Goal: Task Accomplishment & Management: Manage account settings

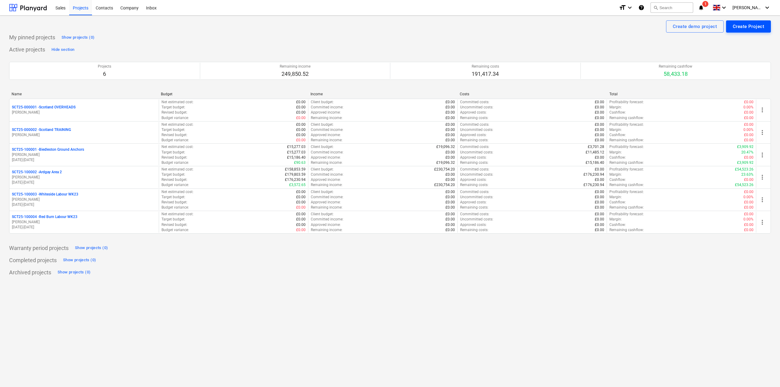
click at [755, 28] on div "Create Project" at bounding box center [748, 27] width 31 height 8
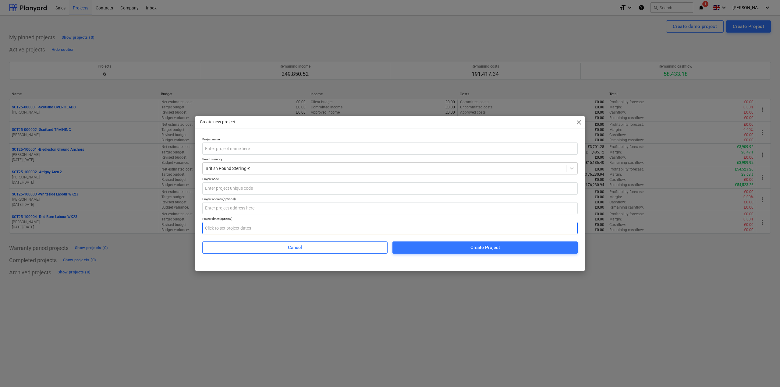
click at [253, 227] on input "text" at bounding box center [390, 228] width 376 height 12
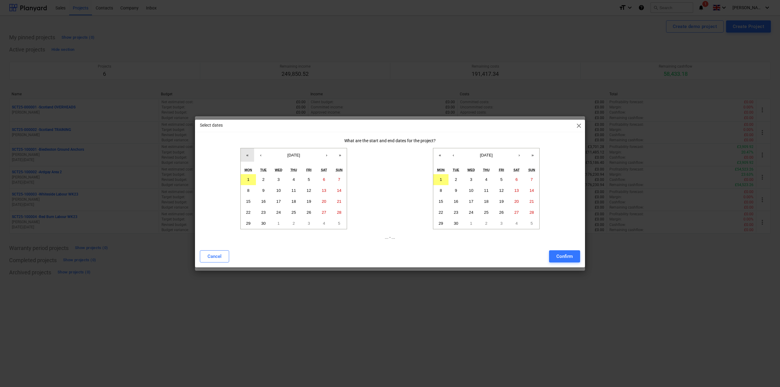
click at [246, 156] on button "«" at bounding box center [247, 154] width 13 height 13
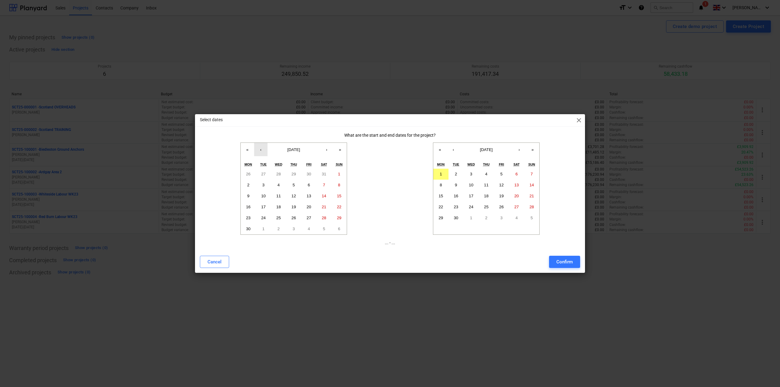
click at [259, 152] on button "‹" at bounding box center [260, 149] width 13 height 13
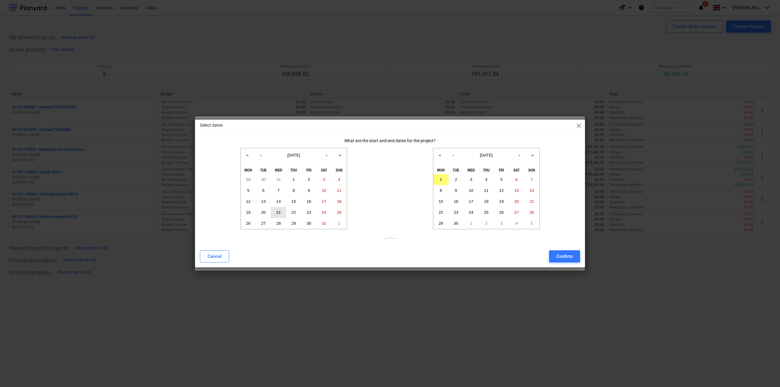
click at [282, 214] on button "21" at bounding box center [278, 212] width 15 height 11
click at [454, 159] on button "‹" at bounding box center [453, 154] width 13 height 13
click at [486, 216] on button "21" at bounding box center [486, 212] width 15 height 11
click at [558, 254] on div "Confirm" at bounding box center [565, 257] width 16 height 8
type input "[DATE] - [DATE]"
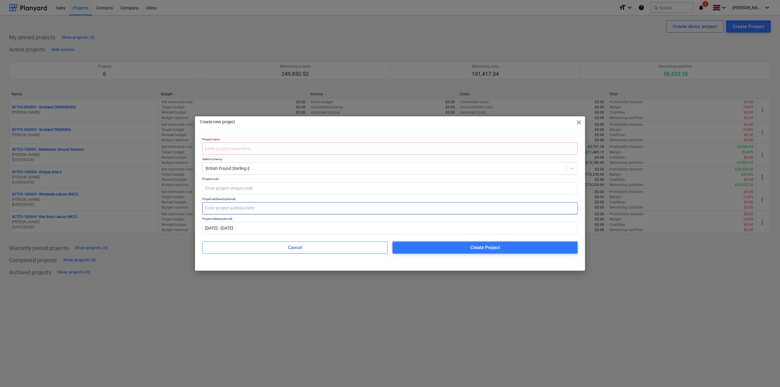
click at [235, 209] on input "text" at bounding box center [390, 208] width 376 height 12
type input "[PERSON_NAME][GEOGRAPHIC_DATA]"
click at [235, 189] on input "text" at bounding box center [390, 189] width 376 height 12
click at [285, 152] on input "text" at bounding box center [390, 149] width 376 height 12
paste input "SCT25-100005 - [PERSON_NAME] Bridge Labour WK21"
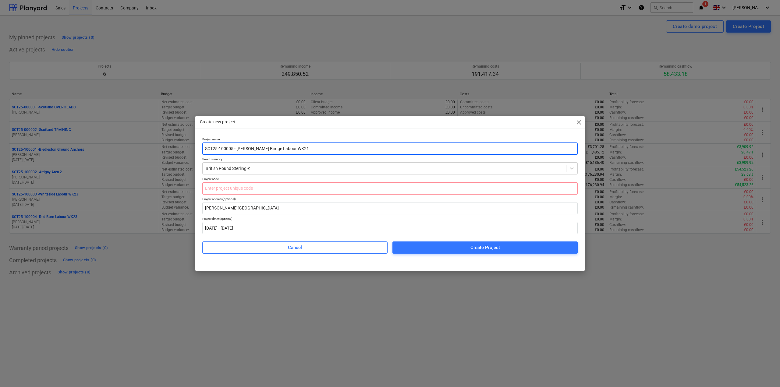
drag, startPoint x: 232, startPoint y: 149, endPoint x: 188, endPoint y: 149, distance: 43.9
click at [188, 149] on div "Create new project close Project name SCT25-100005 - [PERSON_NAME] Bridge Labou…" at bounding box center [390, 193] width 780 height 387
type input "- [PERSON_NAME] Bridge Labour WK21"
click at [226, 191] on input "text" at bounding box center [390, 189] width 376 height 12
paste input "SCT25-100005"
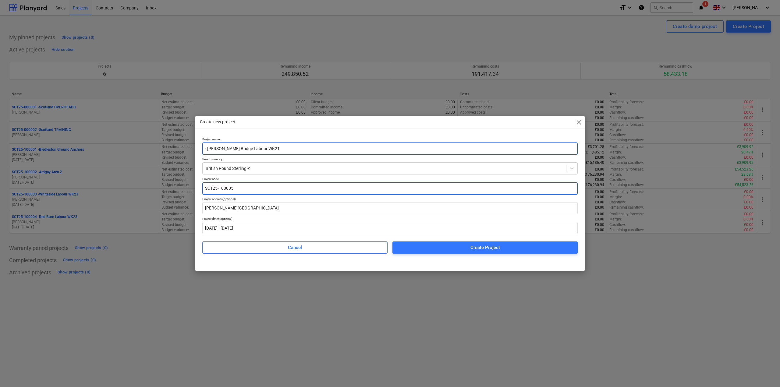
type input "SCT25-100005"
click at [210, 149] on input "- [PERSON_NAME] Bridge Labour WK21" at bounding box center [390, 149] width 376 height 12
type input "[PERSON_NAME] Bridge Labour WK21"
click at [424, 246] on span "Create Project" at bounding box center [485, 248] width 171 height 8
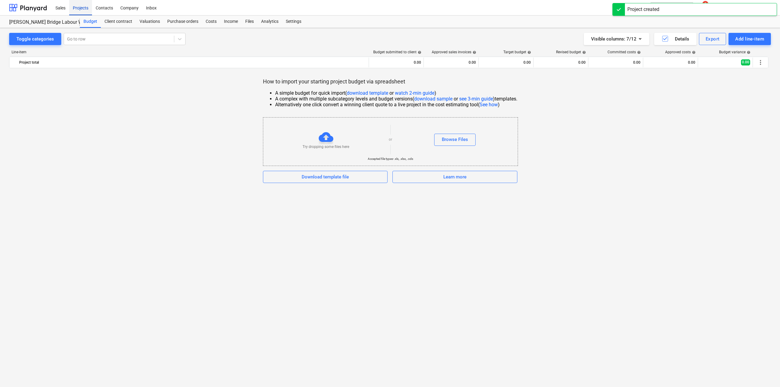
click at [87, 8] on div "Projects" at bounding box center [80, 8] width 23 height 16
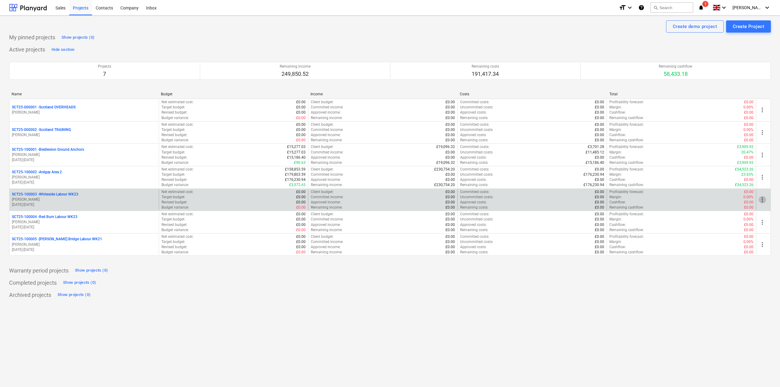
drag, startPoint x: 40, startPoint y: 193, endPoint x: 763, endPoint y: 199, distance: 723.2
click at [763, 199] on span "more_vert" at bounding box center [762, 199] width 7 height 7
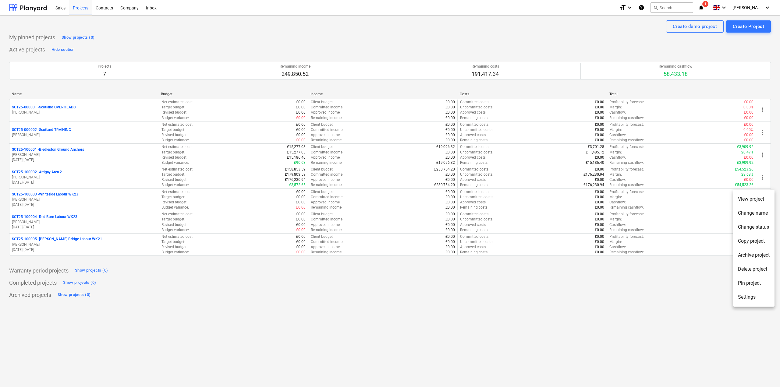
click at [755, 212] on li "Change name" at bounding box center [753, 213] width 41 height 14
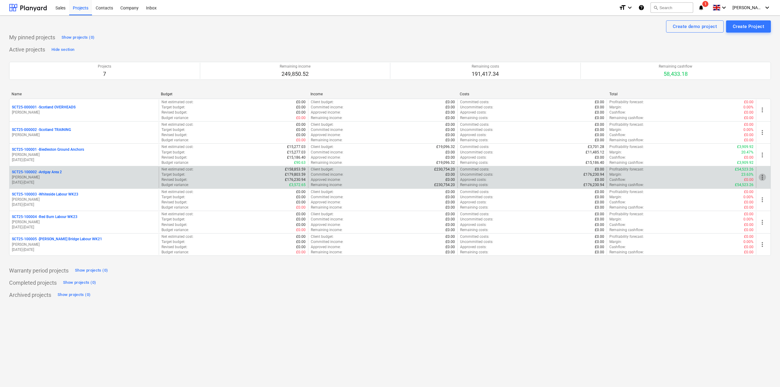
click at [765, 179] on span "more_vert" at bounding box center [762, 177] width 7 height 7
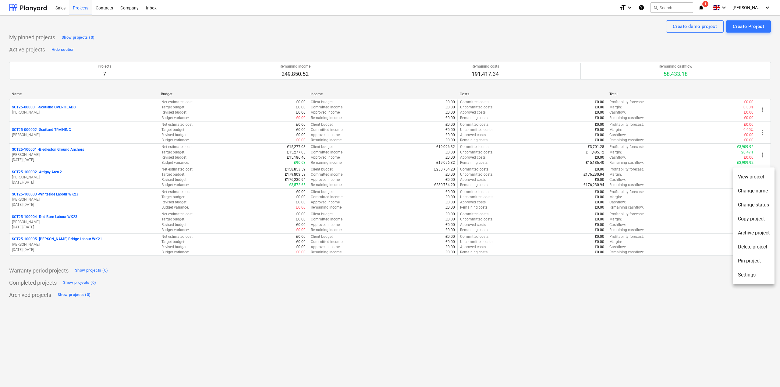
click at [762, 203] on li "Change status" at bounding box center [753, 205] width 41 height 14
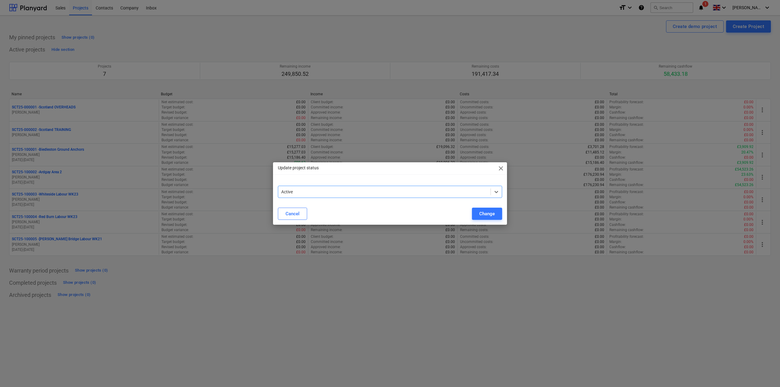
click at [501, 177] on div "Update project status close Select is focused ,type to refine list, press Down …" at bounding box center [390, 193] width 234 height 62
click at [501, 175] on div "Update project status close Active Cancel Change" at bounding box center [390, 193] width 234 height 62
click at [500, 171] on span "close" at bounding box center [501, 168] width 7 height 7
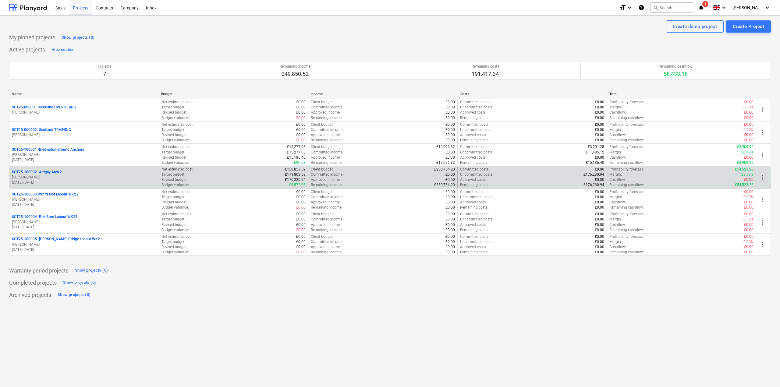
click at [765, 178] on span "more_vert" at bounding box center [762, 177] width 7 height 7
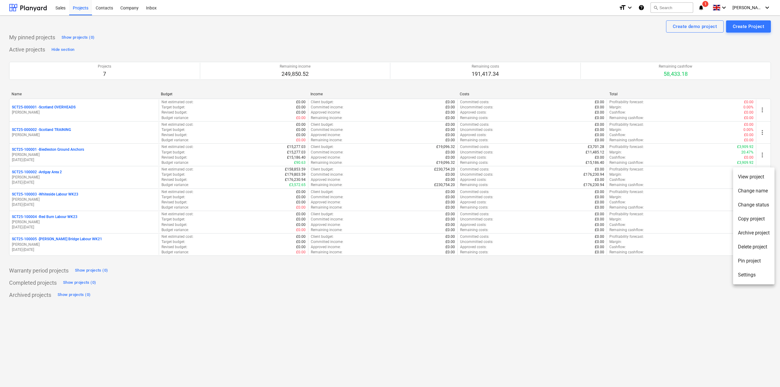
click at [754, 273] on li "Settings" at bounding box center [753, 275] width 41 height 14
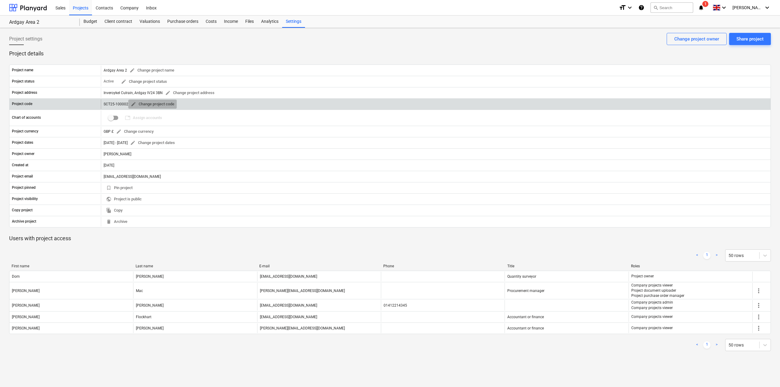
click at [140, 102] on span "edit Change project code" at bounding box center [153, 104] width 44 height 7
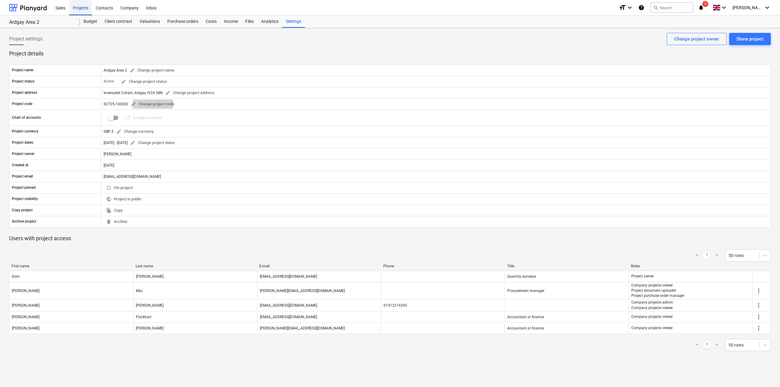
click at [79, 12] on div "Projects" at bounding box center [80, 8] width 23 height 16
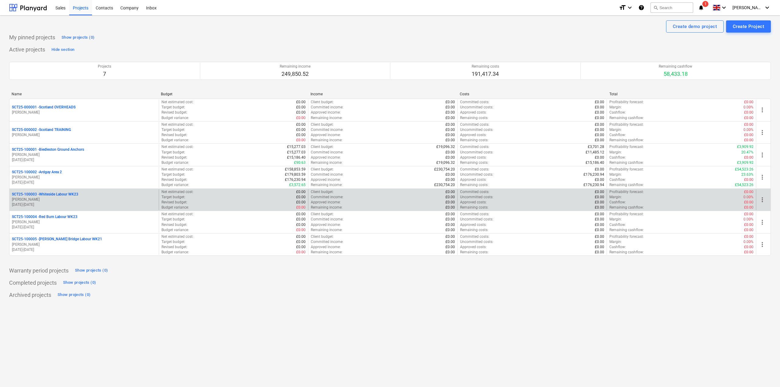
click at [765, 200] on span "more_vert" at bounding box center [762, 199] width 7 height 7
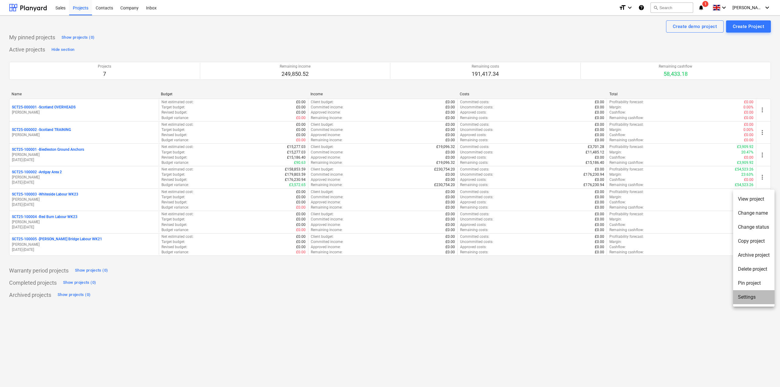
click at [751, 295] on li "Settings" at bounding box center [753, 298] width 41 height 14
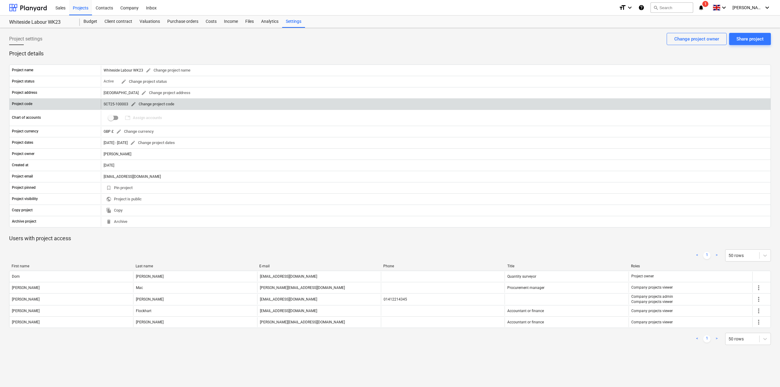
click at [134, 104] on span "edit" at bounding box center [133, 104] width 5 height 5
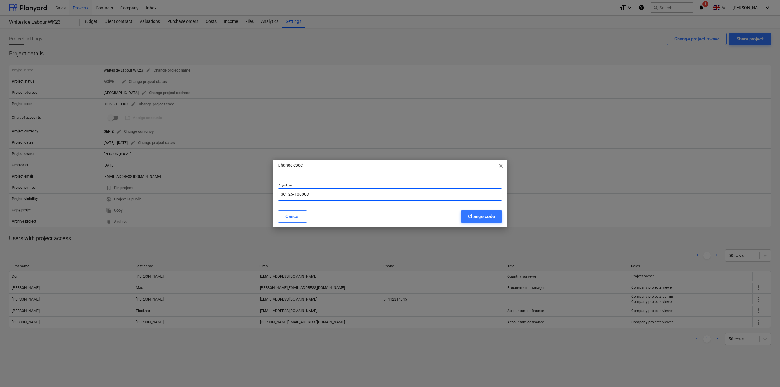
click at [297, 192] on input "SCT25-100003" at bounding box center [390, 195] width 224 height 12
type input "SCT25-200001"
click at [475, 217] on div "Change code" at bounding box center [481, 217] width 27 height 8
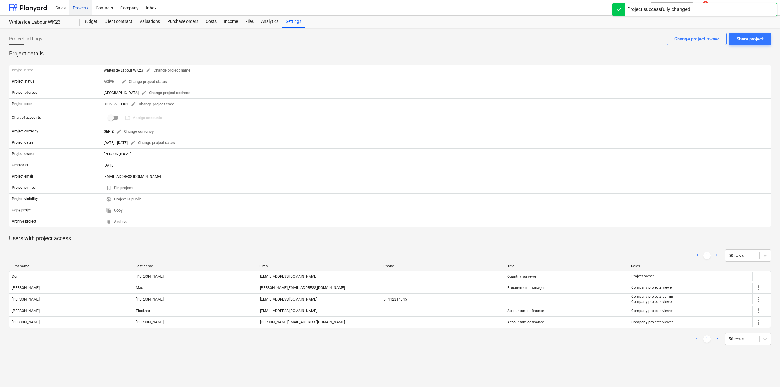
click at [75, 12] on div "Projects" at bounding box center [80, 8] width 23 height 16
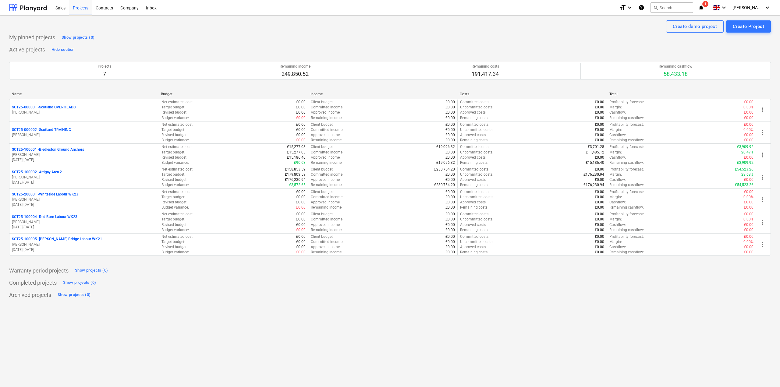
click at [14, 93] on div "Name" at bounding box center [84, 94] width 145 height 4
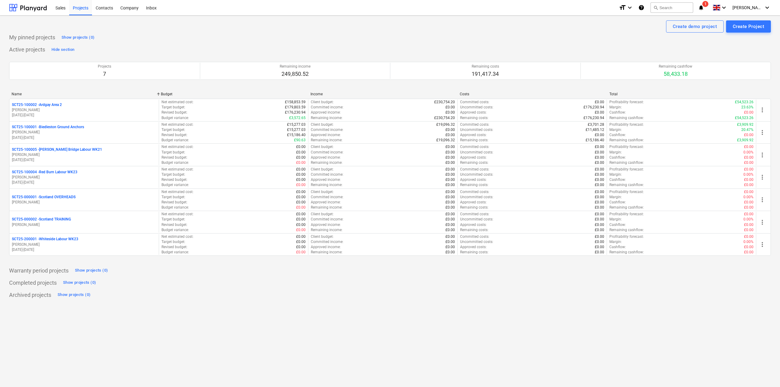
click at [14, 93] on div "Name" at bounding box center [84, 94] width 145 height 4
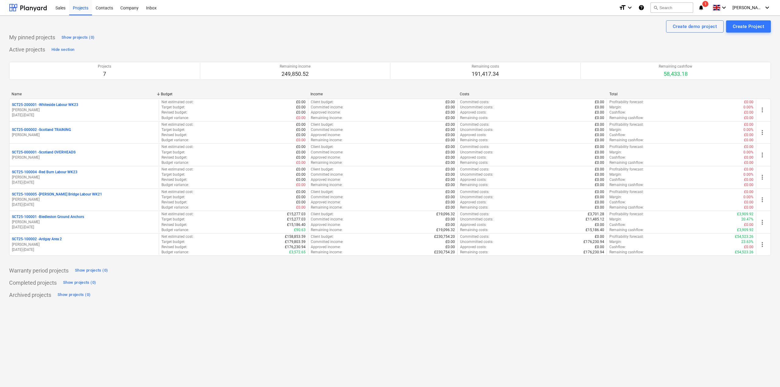
click at [14, 93] on div "Name" at bounding box center [84, 94] width 145 height 4
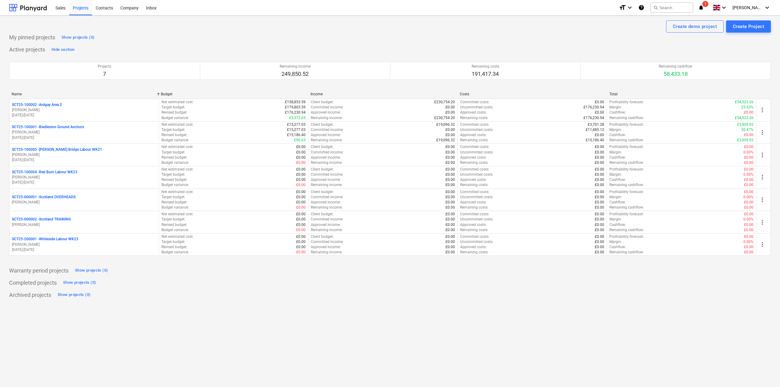
click at [14, 93] on div "Name" at bounding box center [84, 94] width 145 height 4
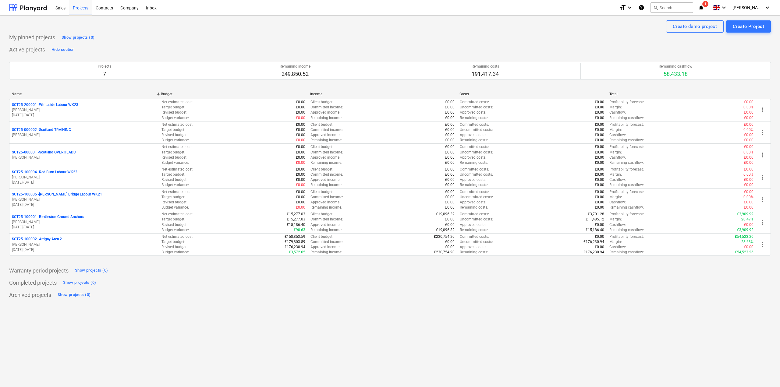
drag, startPoint x: 616, startPoint y: 90, endPoint x: 612, endPoint y: 93, distance: 4.8
drag, startPoint x: 612, startPoint y: 93, endPoint x: 458, endPoint y: 94, distance: 154.3
drag, startPoint x: 458, startPoint y: 94, endPoint x: 660, endPoint y: 80, distance: 203.2
click at [660, 80] on div "Projects 7 Remaining income 249,850.52 Remaining costs 191,417.34 Remaining cas…" at bounding box center [390, 70] width 762 height 23
click at [636, 86] on div "Projects 7 Remaining income 249,850.52 Remaining costs 191,417.34 Remaining cas…" at bounding box center [390, 71] width 762 height 33
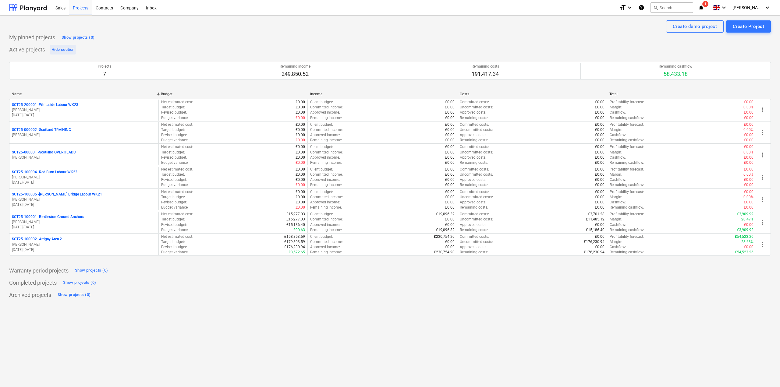
click at [60, 48] on div "Hide section" at bounding box center [63, 49] width 23 height 7
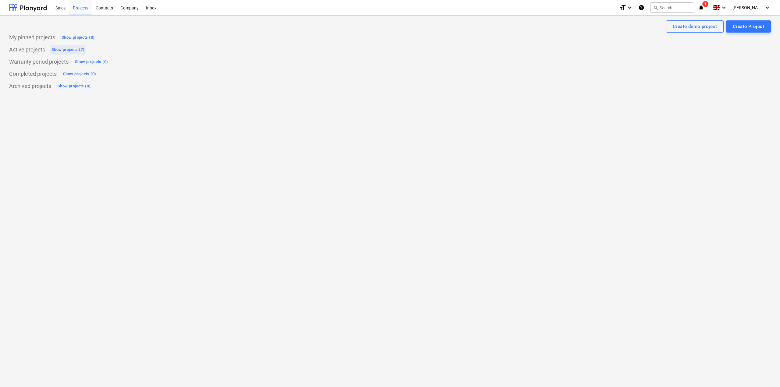
click at [60, 48] on div "Show projects (7)" at bounding box center [68, 49] width 33 height 7
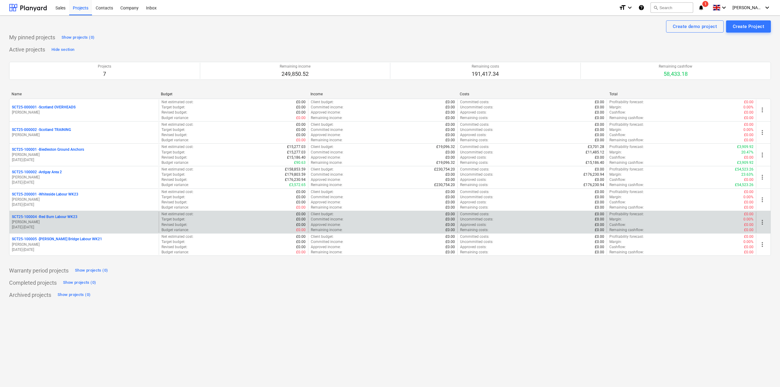
click at [766, 219] on span "more_vert" at bounding box center [762, 222] width 7 height 7
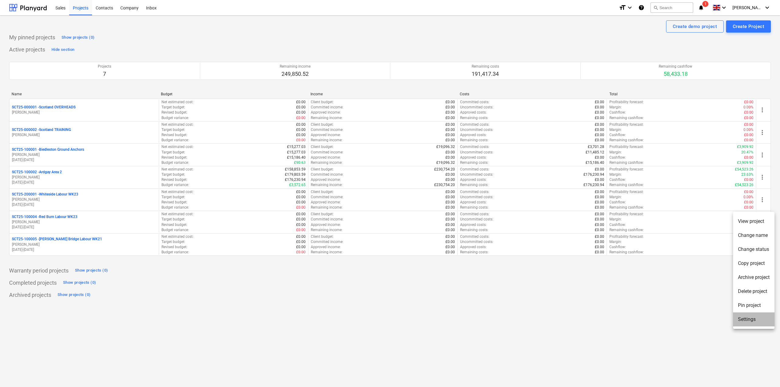
click at [752, 314] on li "Settings" at bounding box center [753, 320] width 41 height 14
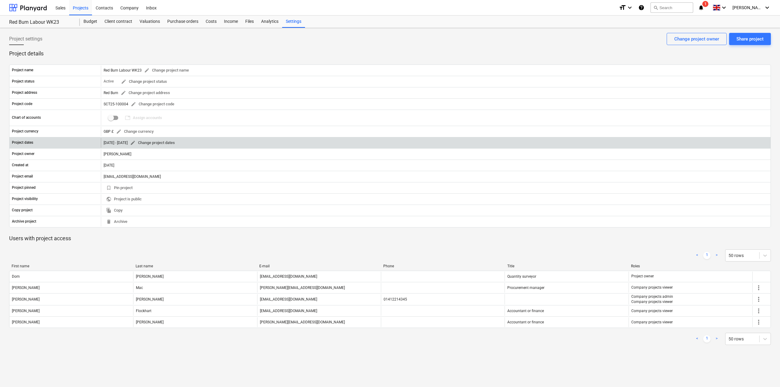
click at [159, 140] on span "edit Change project dates" at bounding box center [152, 143] width 45 height 7
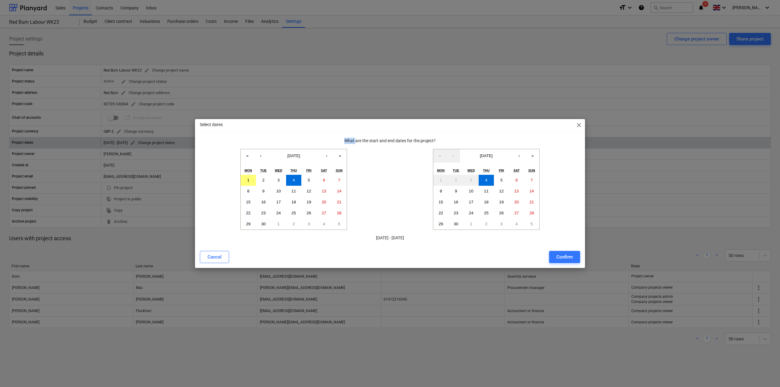
click at [159, 140] on div "Select dates close What are the start and end dates for the project? « ‹ [DATE]…" at bounding box center [390, 193] width 780 height 387
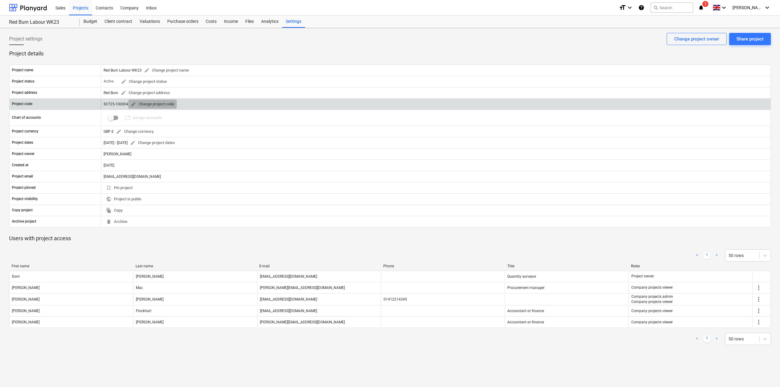
click at [134, 106] on span "edit Change project code" at bounding box center [153, 104] width 44 height 7
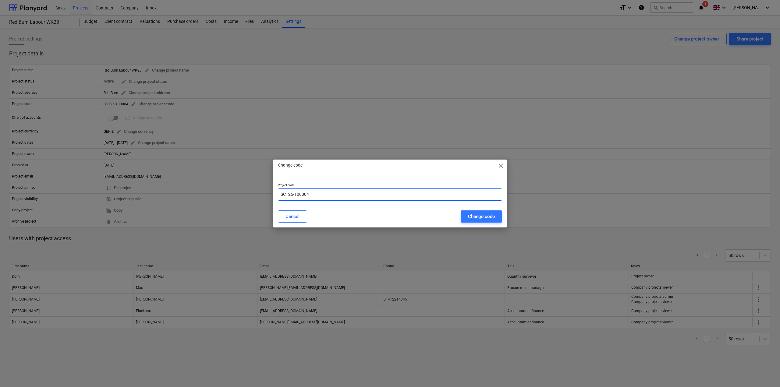
click at [297, 191] on input "SCT25-100004" at bounding box center [390, 195] width 224 height 12
type input "SCT25-200002"
click at [485, 217] on div "Change code" at bounding box center [481, 217] width 27 height 8
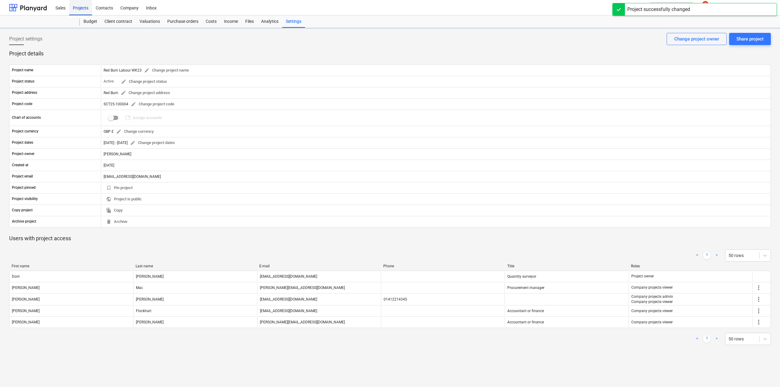
click at [84, 10] on div "Projects" at bounding box center [80, 8] width 23 height 16
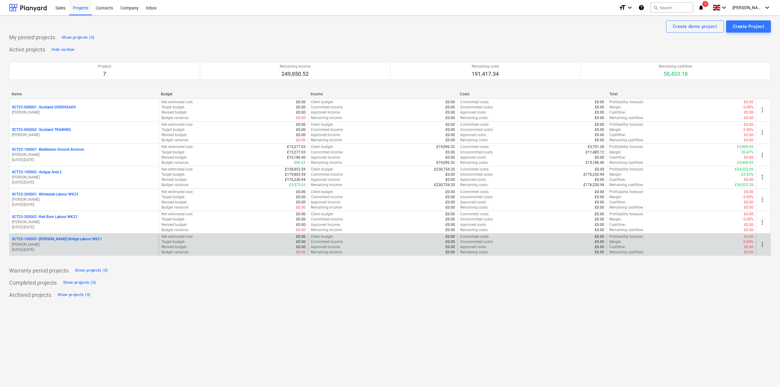
click at [765, 247] on span "more_vert" at bounding box center [762, 244] width 7 height 7
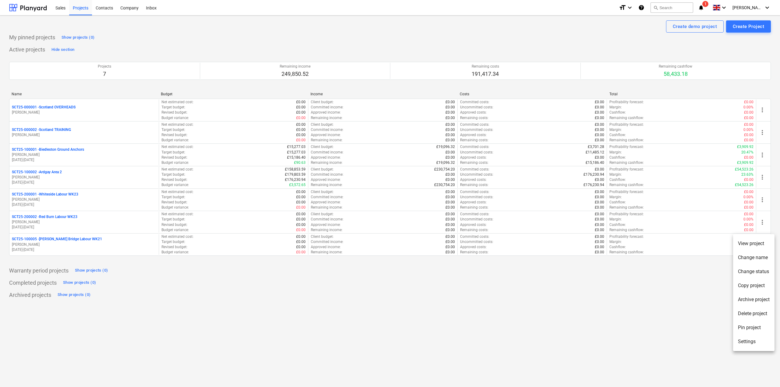
click at [761, 258] on li "Change name" at bounding box center [753, 258] width 41 height 14
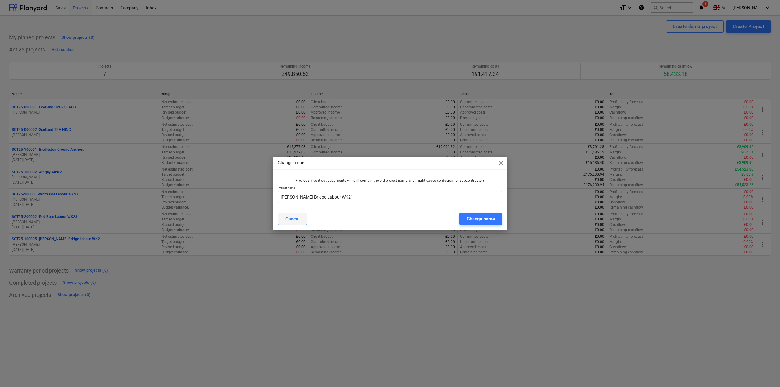
click at [301, 220] on button "Cancel" at bounding box center [292, 219] width 29 height 12
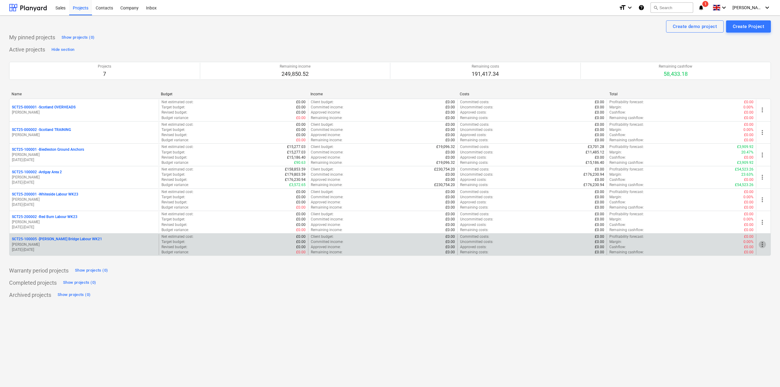
click at [763, 244] on span "more_vert" at bounding box center [762, 244] width 7 height 7
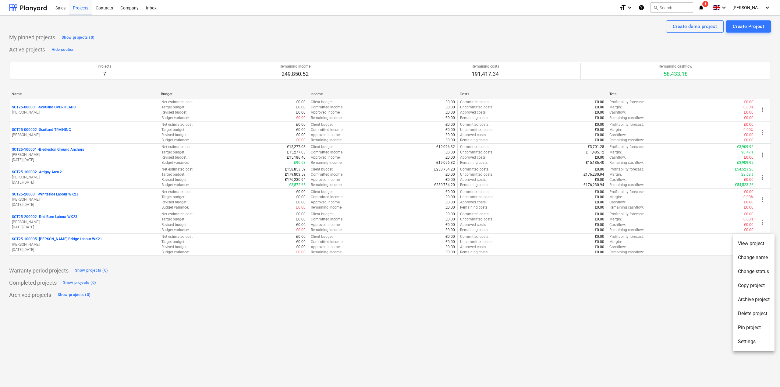
click at [754, 339] on li "Settings" at bounding box center [753, 342] width 41 height 14
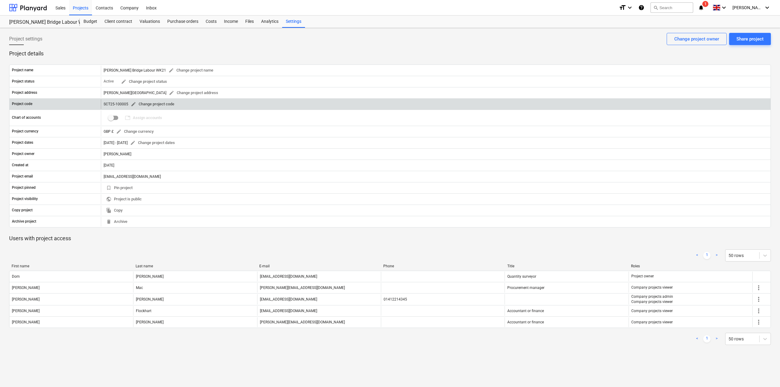
click at [142, 103] on span "edit Change project code" at bounding box center [153, 104] width 44 height 7
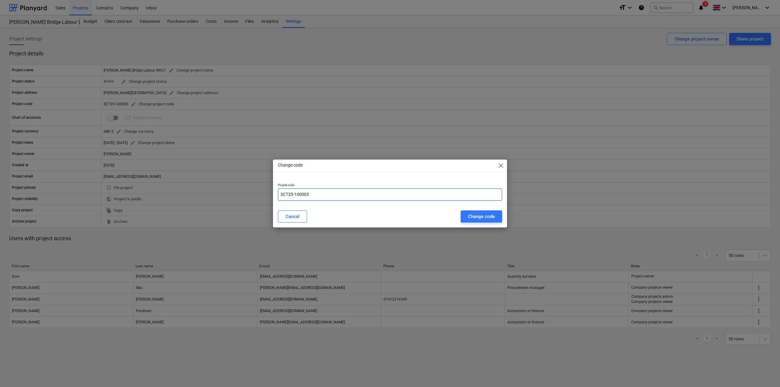
click at [296, 196] on input "SCT25-100005" at bounding box center [390, 195] width 224 height 12
click at [317, 192] on input "SCT25-200005" at bounding box center [390, 195] width 224 height 12
type input "SCT25-200003"
click at [469, 214] on div "Change code" at bounding box center [481, 217] width 27 height 8
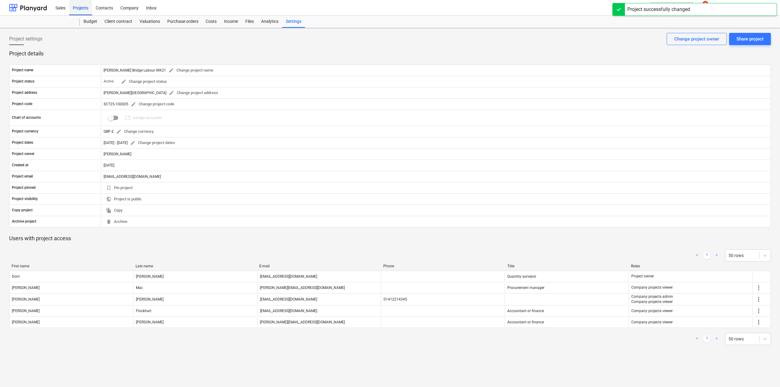
click at [85, 9] on div "Projects" at bounding box center [80, 8] width 23 height 16
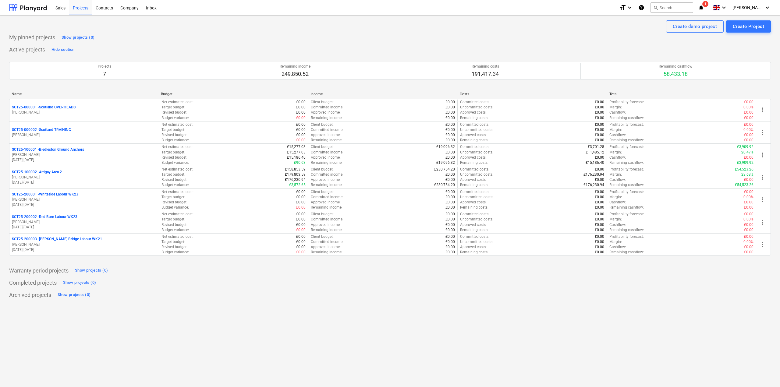
click at [705, 7] on icon "notifications" at bounding box center [701, 7] width 6 height 7
click at [692, 41] on button "Mark all as read" at bounding box center [693, 40] width 26 height 4
